Goal: Task Accomplishment & Management: Manage account settings

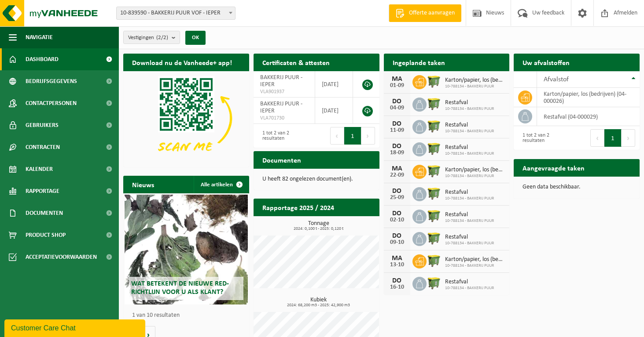
click at [449, 81] on span "Karton/papier, los (bedrijven)" at bounding box center [475, 80] width 60 height 7
click at [48, 168] on span "Kalender" at bounding box center [39, 169] width 27 height 22
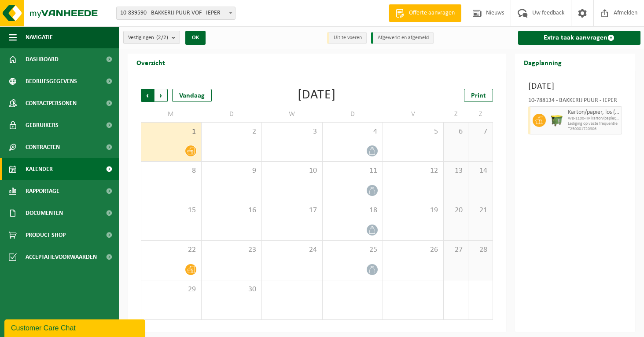
click at [163, 95] on span "Volgende" at bounding box center [160, 95] width 13 height 13
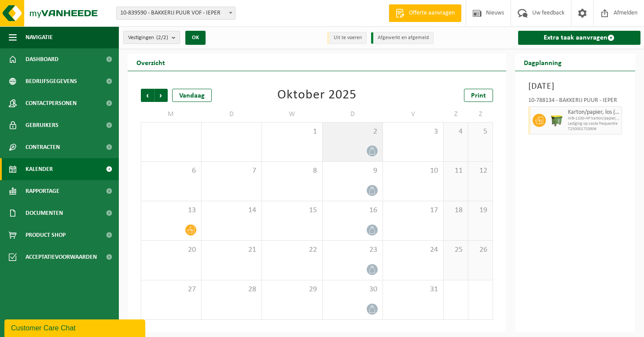
click at [373, 151] on icon at bounding box center [371, 150] width 7 height 7
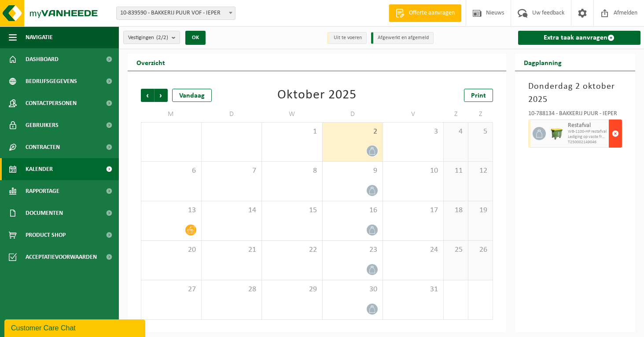
click at [614, 131] on span "button" at bounding box center [614, 134] width 7 height 18
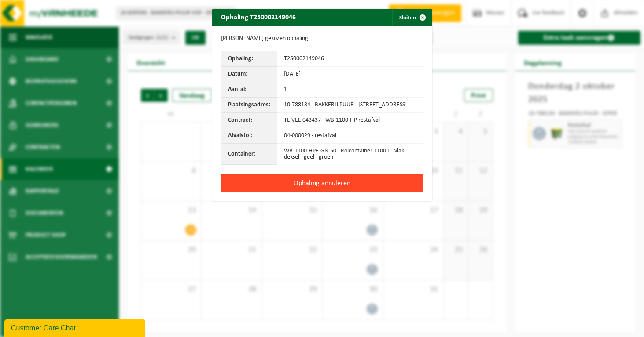
click at [383, 190] on button "Ophaling annuleren" at bounding box center [322, 183] width 202 height 18
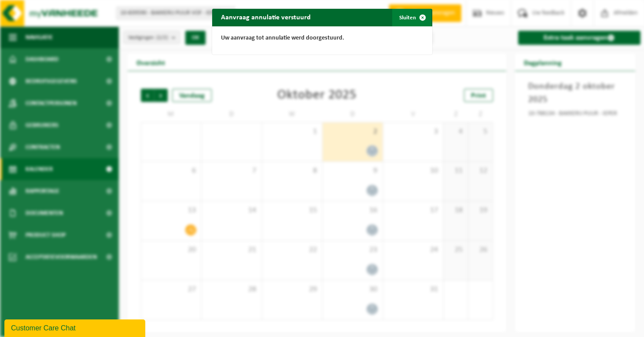
click at [418, 16] on span "button" at bounding box center [422, 18] width 18 height 18
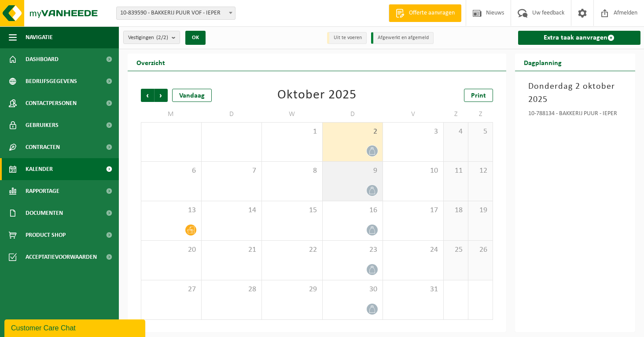
click at [373, 190] on icon at bounding box center [371, 190] width 7 height 7
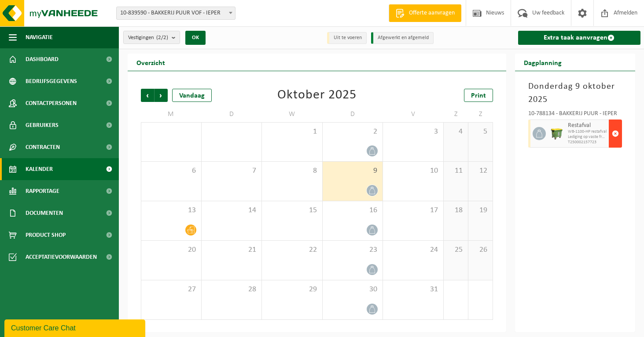
click at [610, 127] on button "button" at bounding box center [614, 134] width 13 height 28
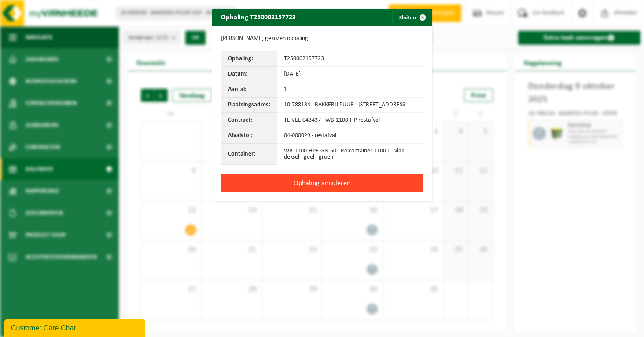
click at [406, 193] on button "Ophaling annuleren" at bounding box center [322, 183] width 202 height 18
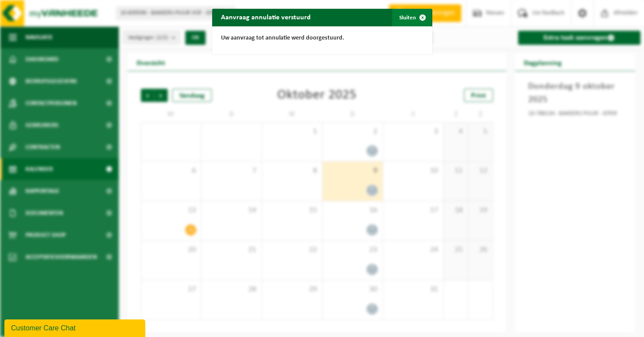
click at [419, 14] on span "button" at bounding box center [422, 18] width 18 height 18
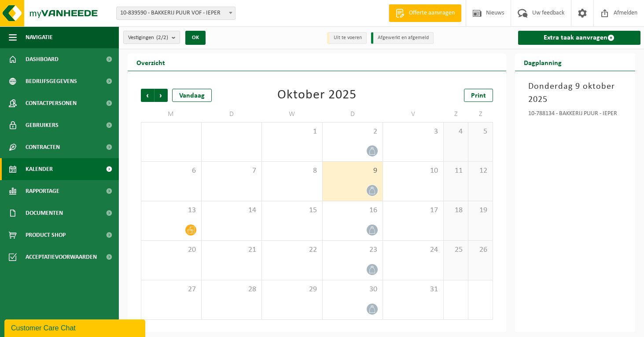
click at [48, 172] on span "Kalender" at bounding box center [39, 169] width 27 height 22
